Goal: Find specific page/section: Find specific page/section

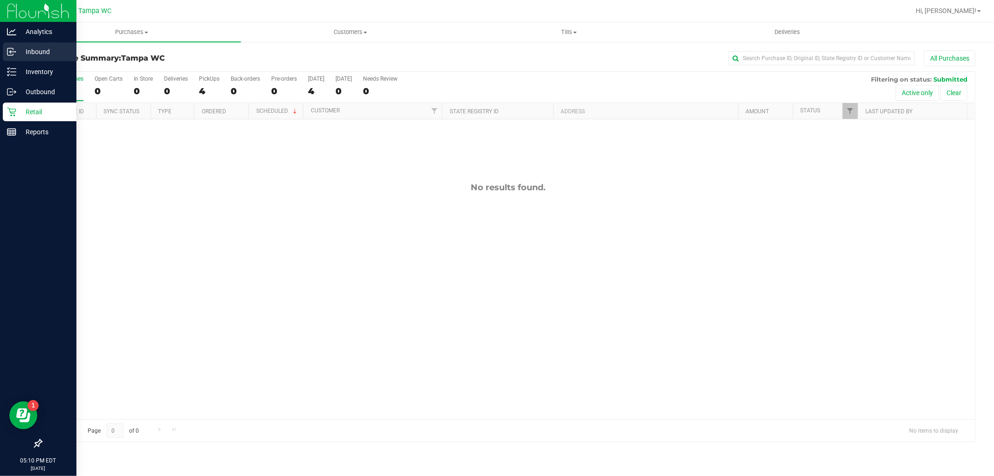
click at [7, 53] on icon at bounding box center [10, 51] width 6 height 7
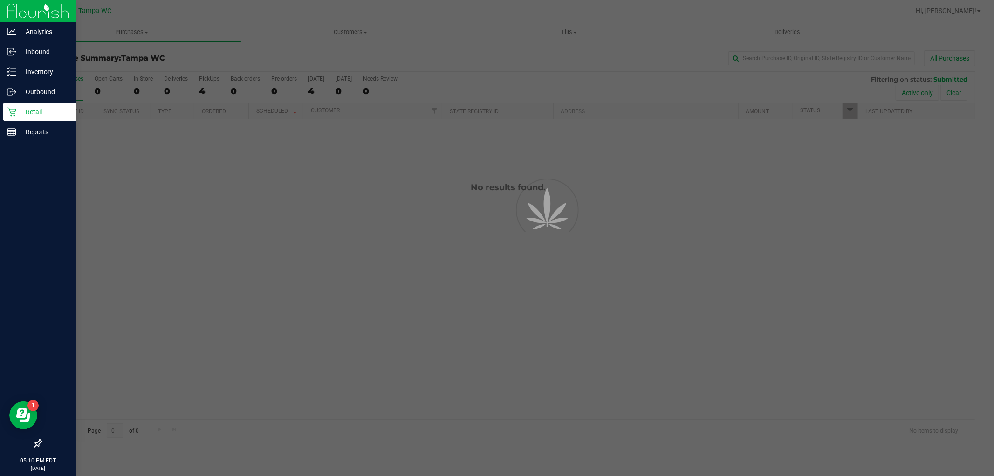
click at [23, 75] on p "Inventory" at bounding box center [44, 71] width 56 height 11
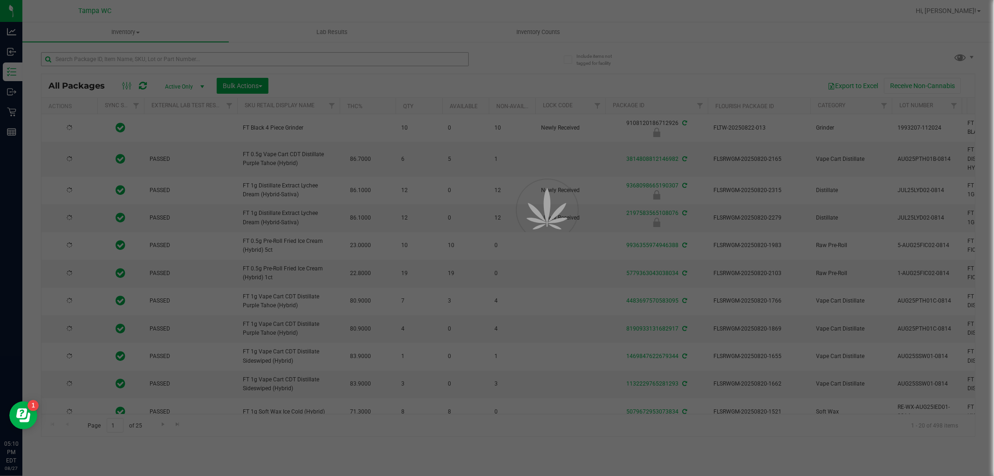
click at [130, 61] on div at bounding box center [497, 238] width 994 height 476
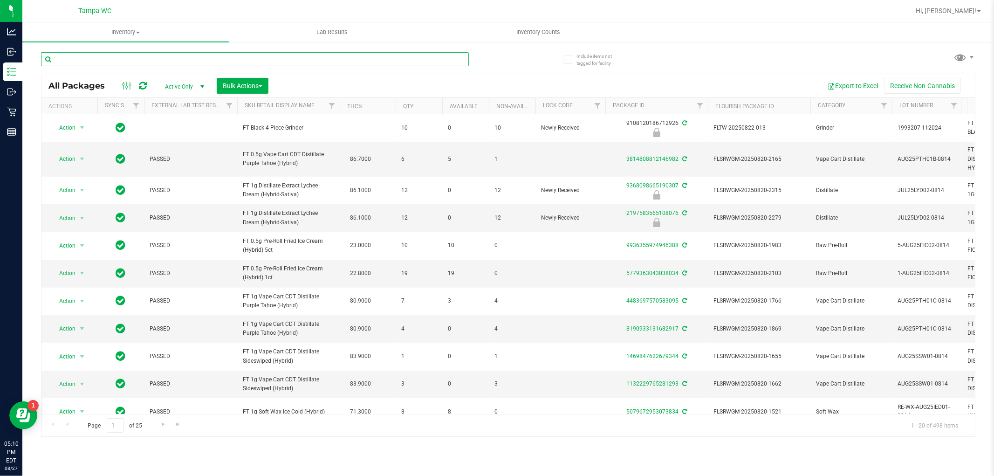
click at [130, 58] on input "text" at bounding box center [255, 59] width 428 height 14
type input "ssw"
